Goal: Transaction & Acquisition: Register for event/course

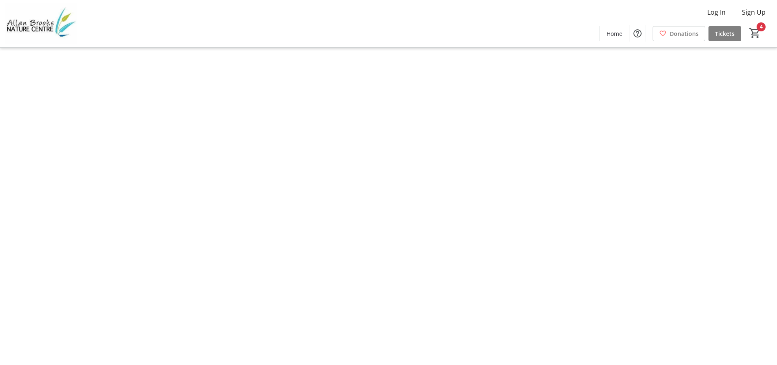
type input "4"
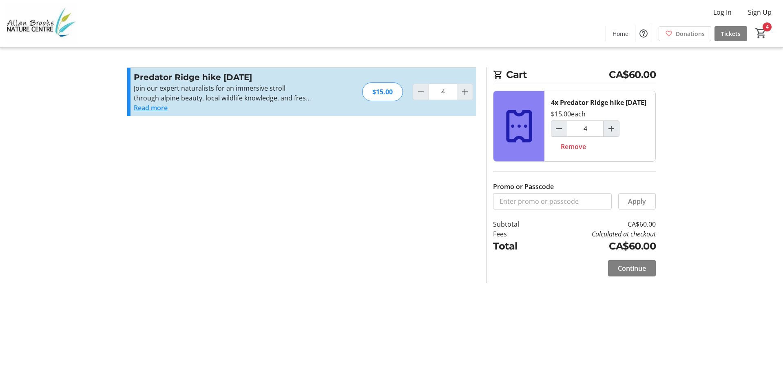
click at [616, 133] on mat-icon "Increment by one" at bounding box center [612, 129] width 10 height 10
type input "4"
click at [560, 133] on mat-icon "Decrement by one" at bounding box center [559, 129] width 10 height 10
type input "3"
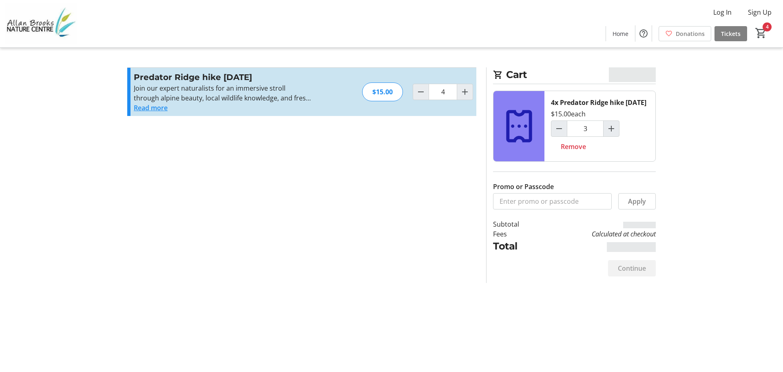
type input "3"
click at [606, 133] on span "Increment by one" at bounding box center [611, 128] width 15 height 15
type input "4"
